Goal: Transaction & Acquisition: Purchase product/service

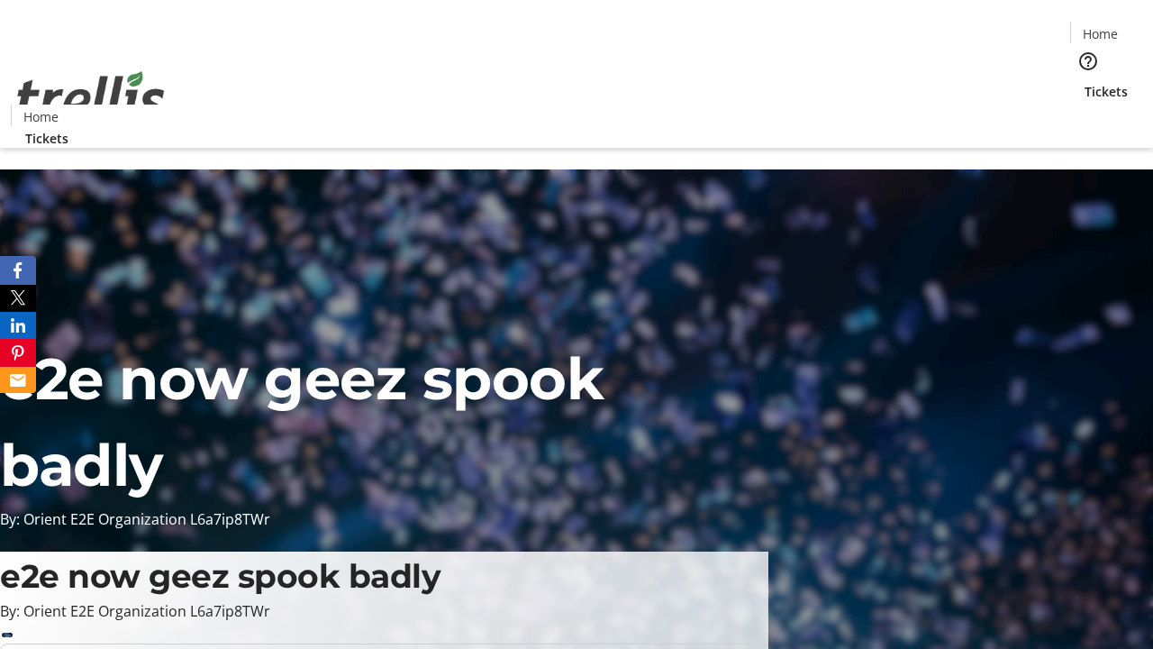
click at [1084, 82] on span "Tickets" at bounding box center [1105, 91] width 43 height 19
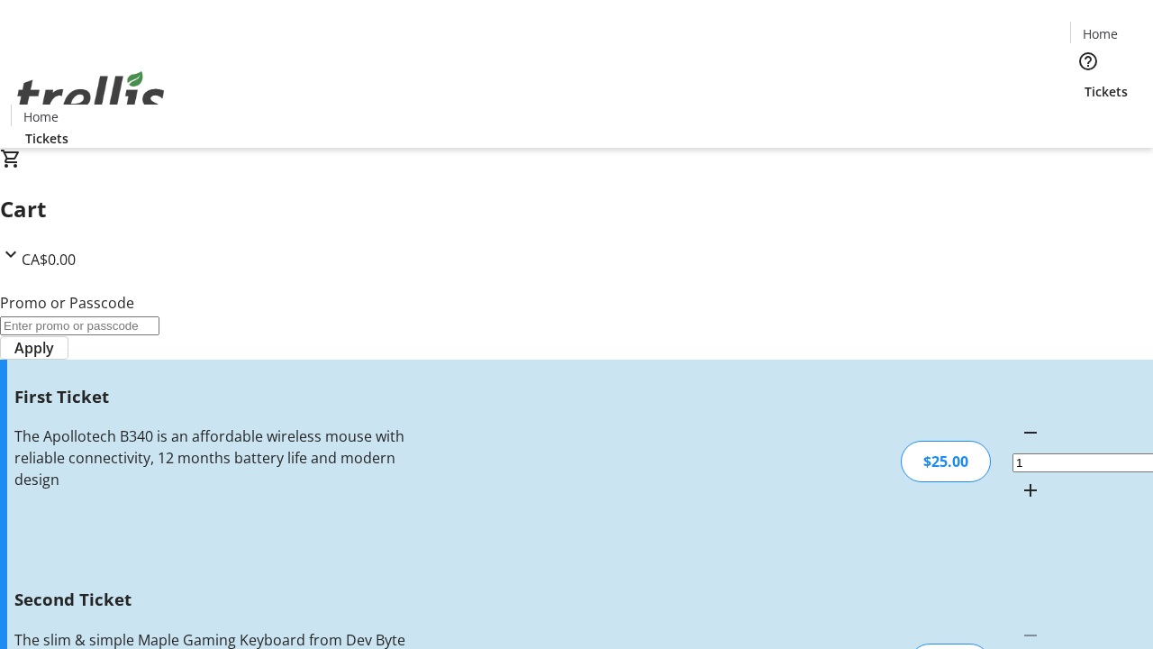
type input "2"
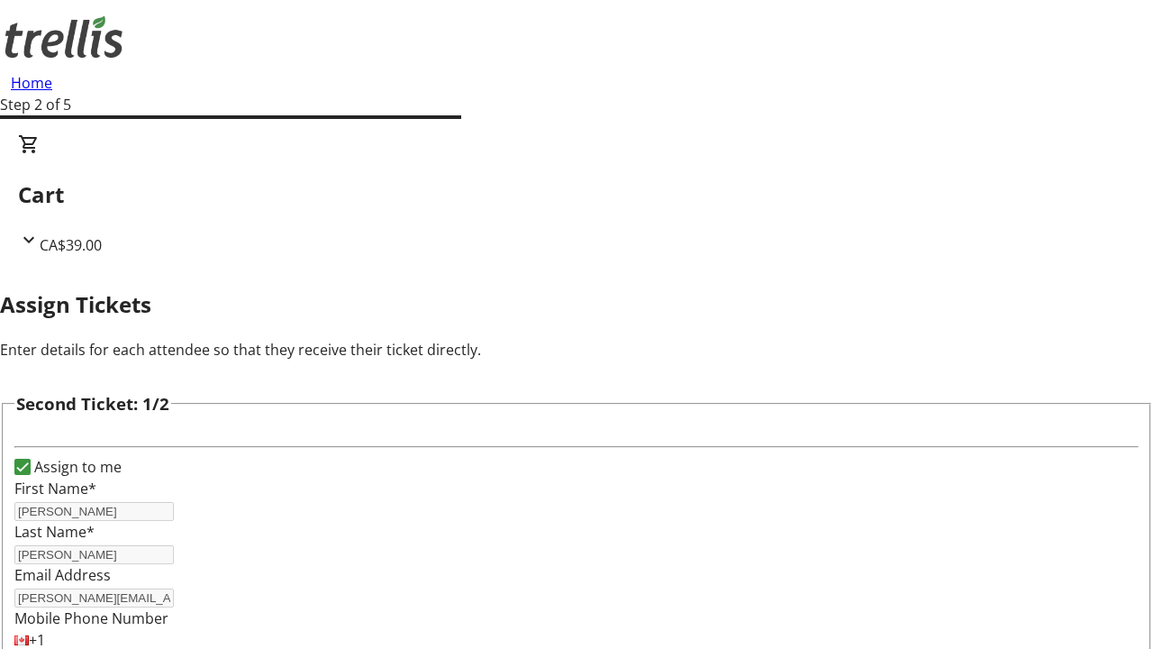
scroll to position [295, 0]
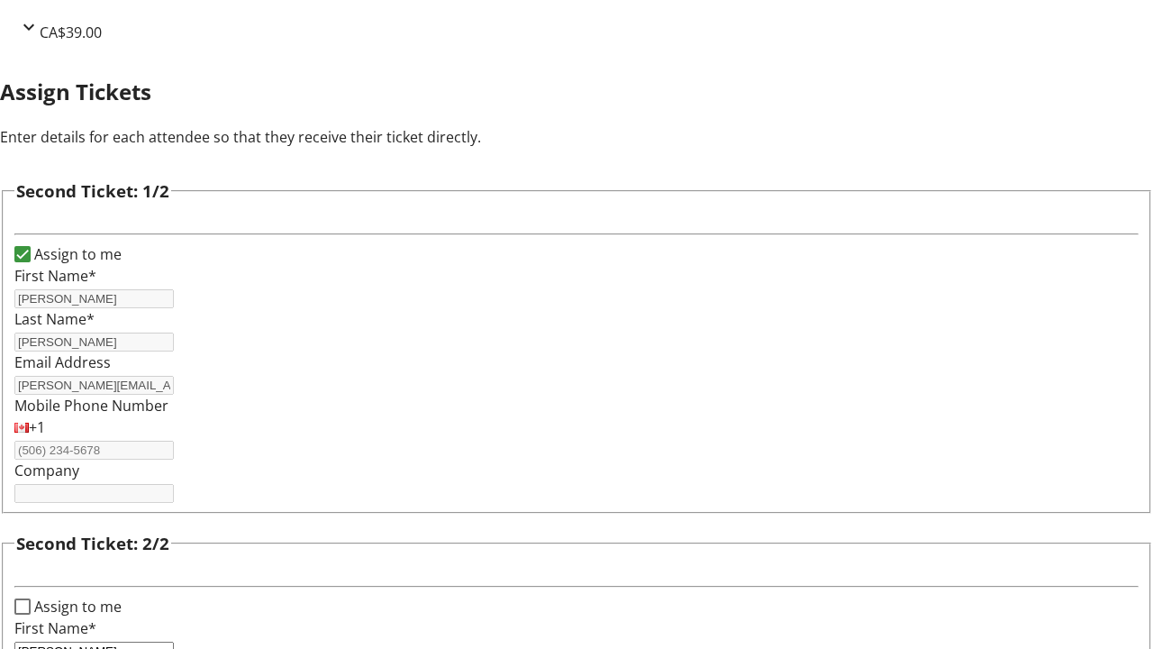
type input "[PERSON_NAME]"
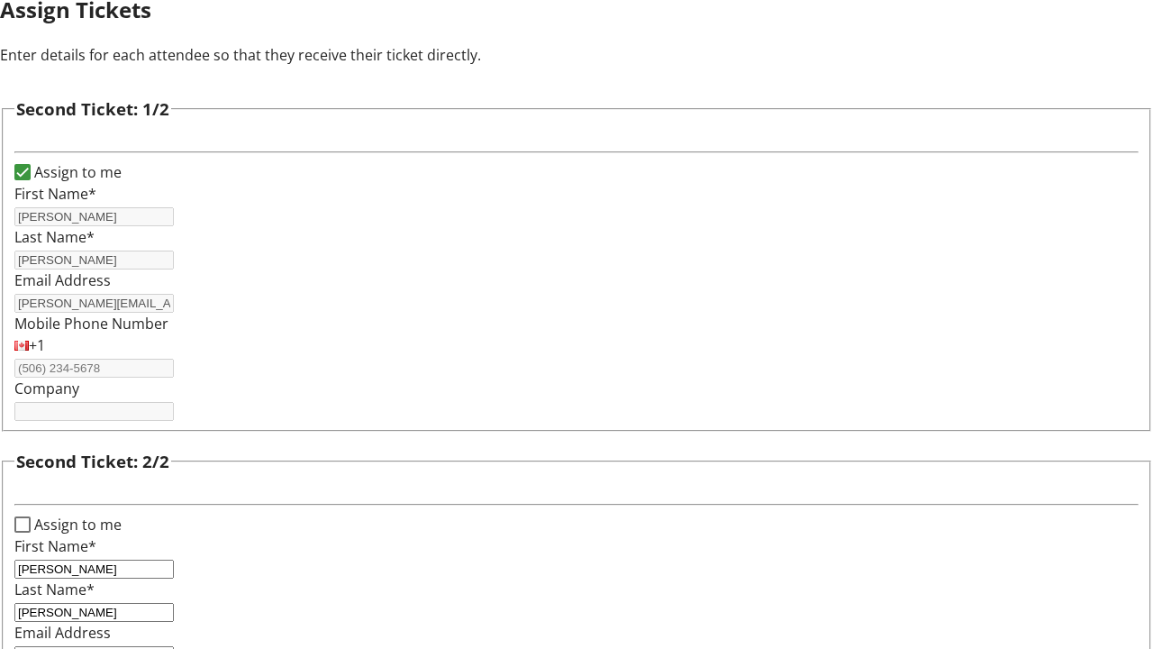
type input "[PERSON_NAME][EMAIL_ADDRESS][DOMAIN_NAME]"
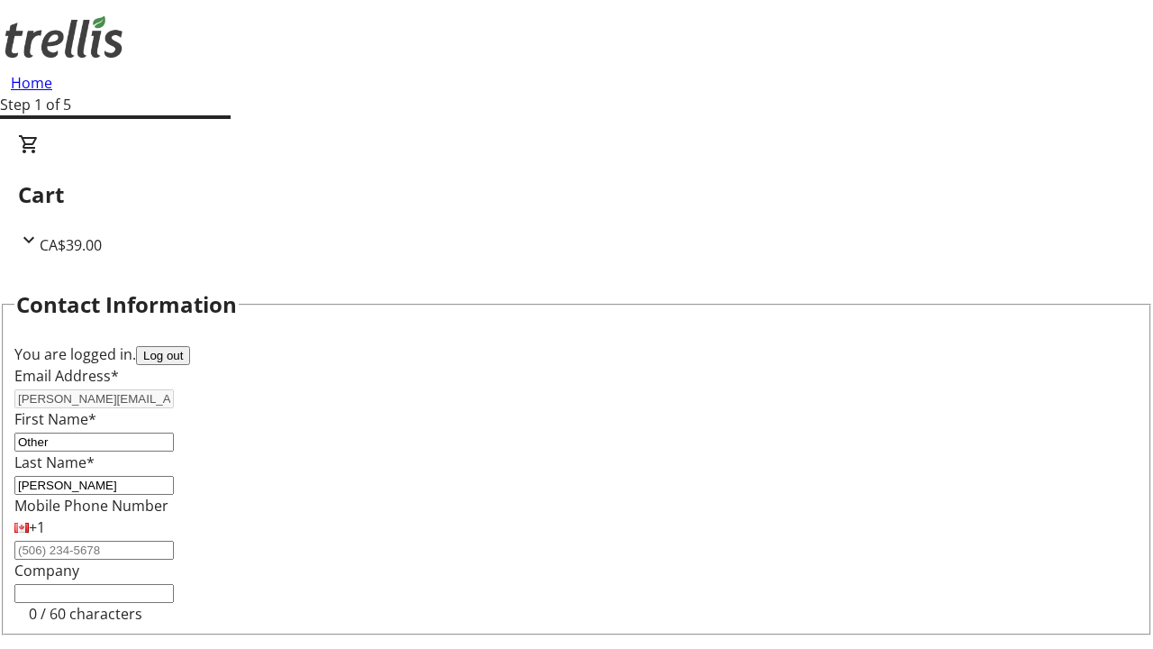
type input "Other"
type input "Name"
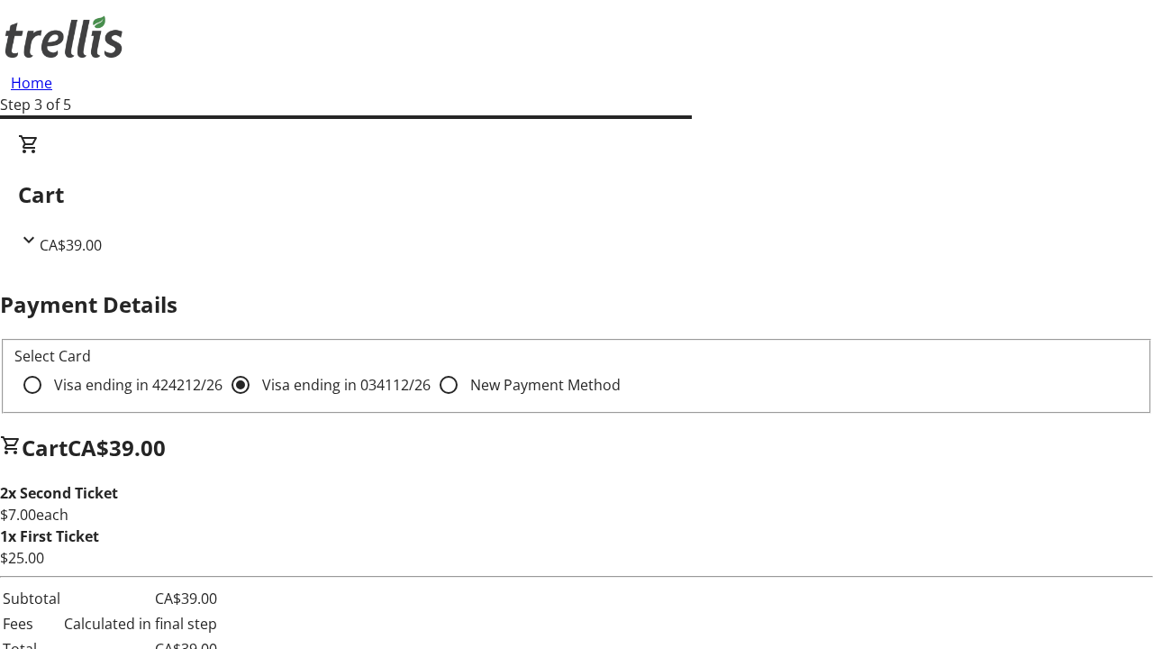
click at [50, 367] on input "Visa ending in 4242 12/26" at bounding box center [32, 385] width 36 height 36
radio input "true"
